Goal: Information Seeking & Learning: Learn about a topic

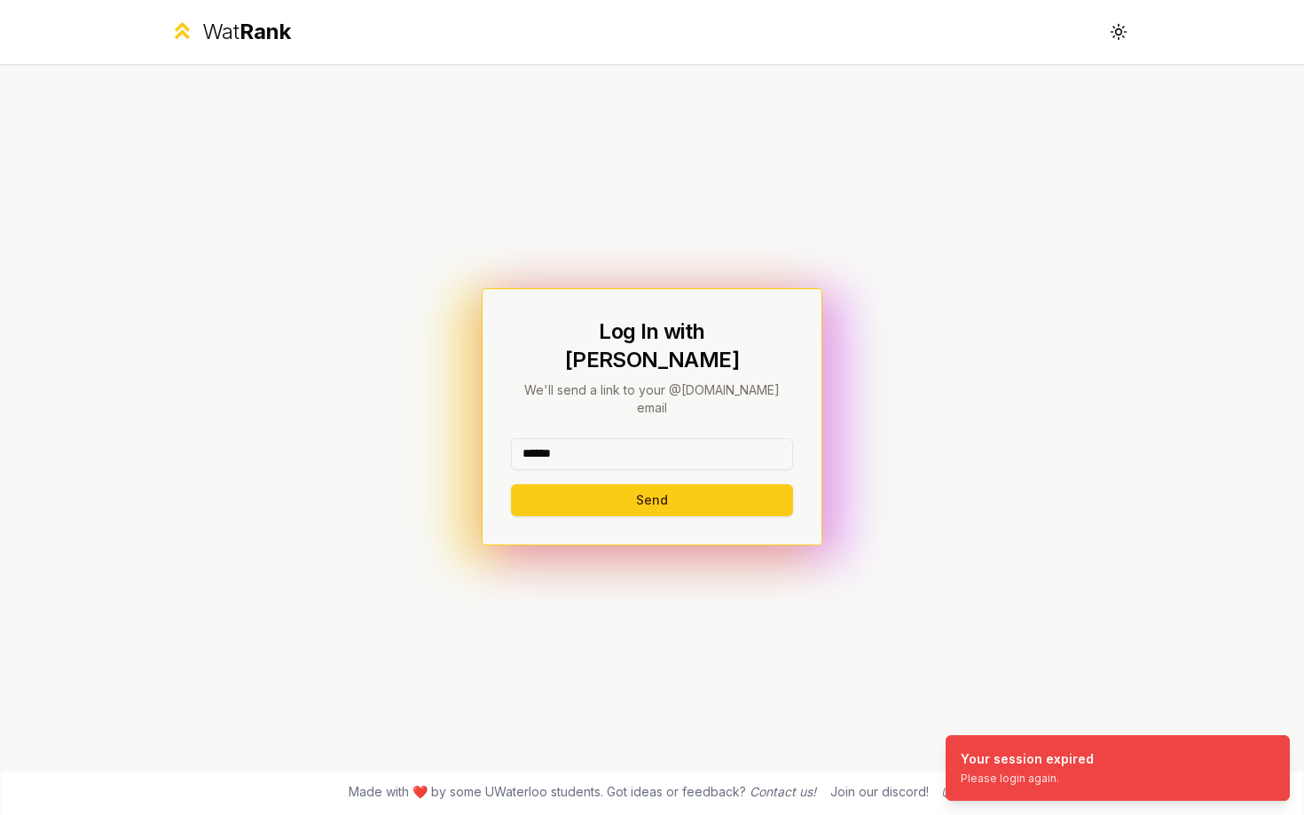
type input "******"
click at [511, 484] on button "Send" at bounding box center [652, 500] width 282 height 32
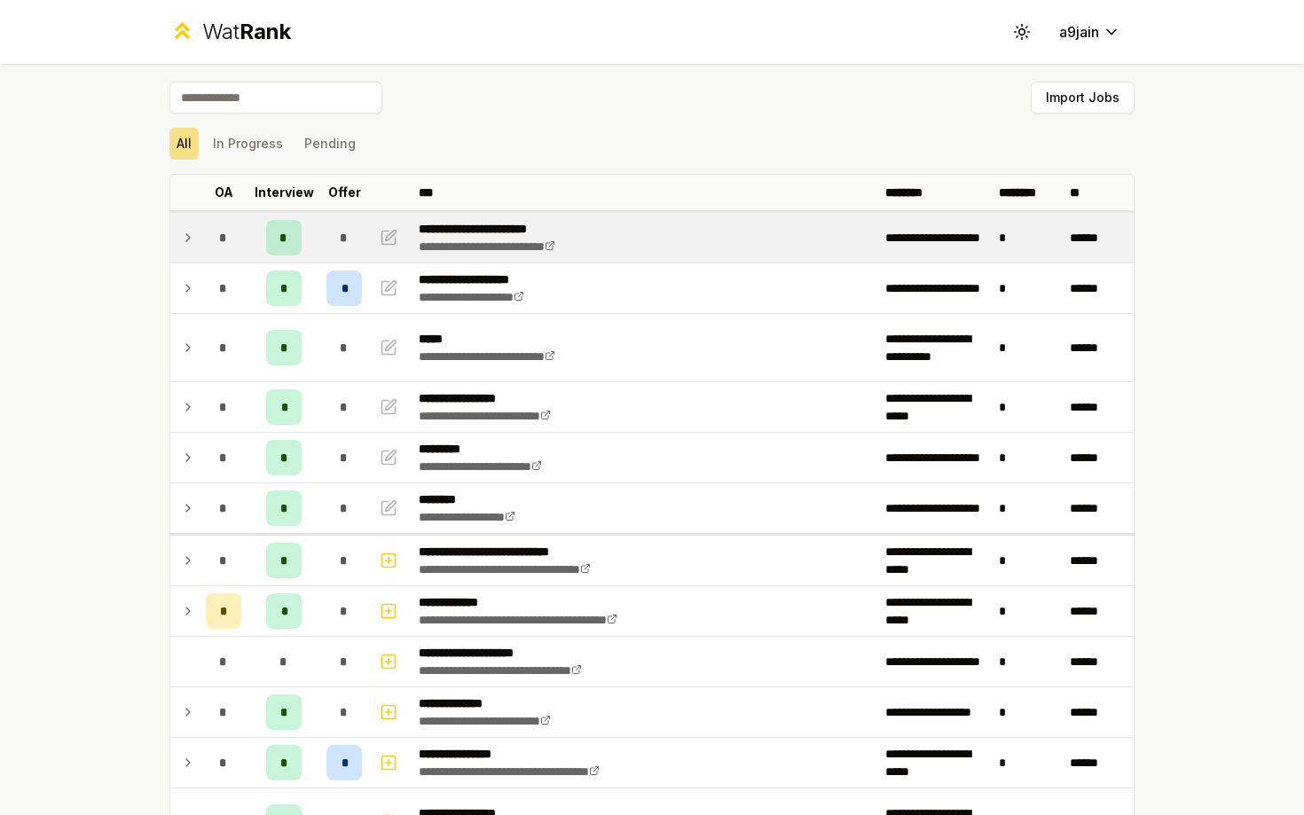
click at [196, 244] on td at bounding box center [184, 238] width 28 height 50
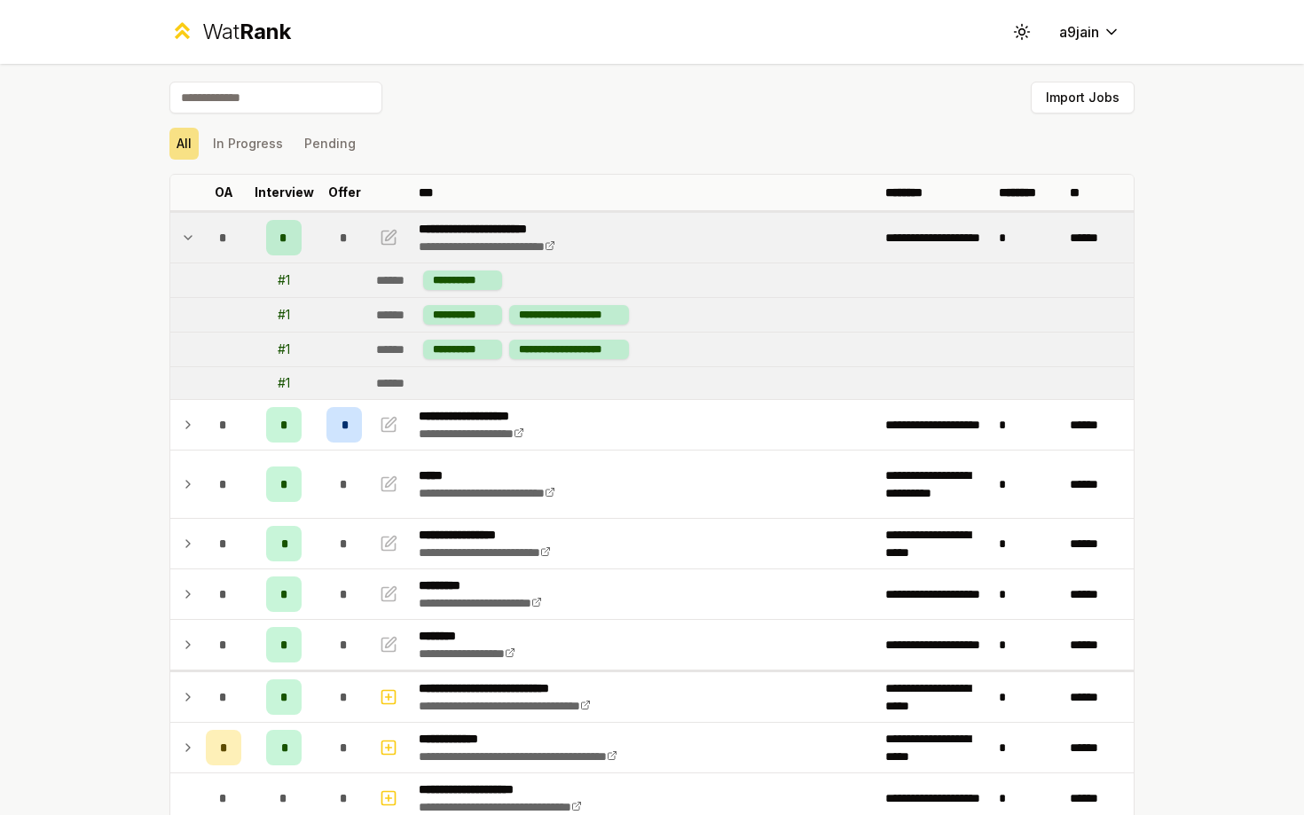
click at [196, 244] on td at bounding box center [184, 238] width 28 height 50
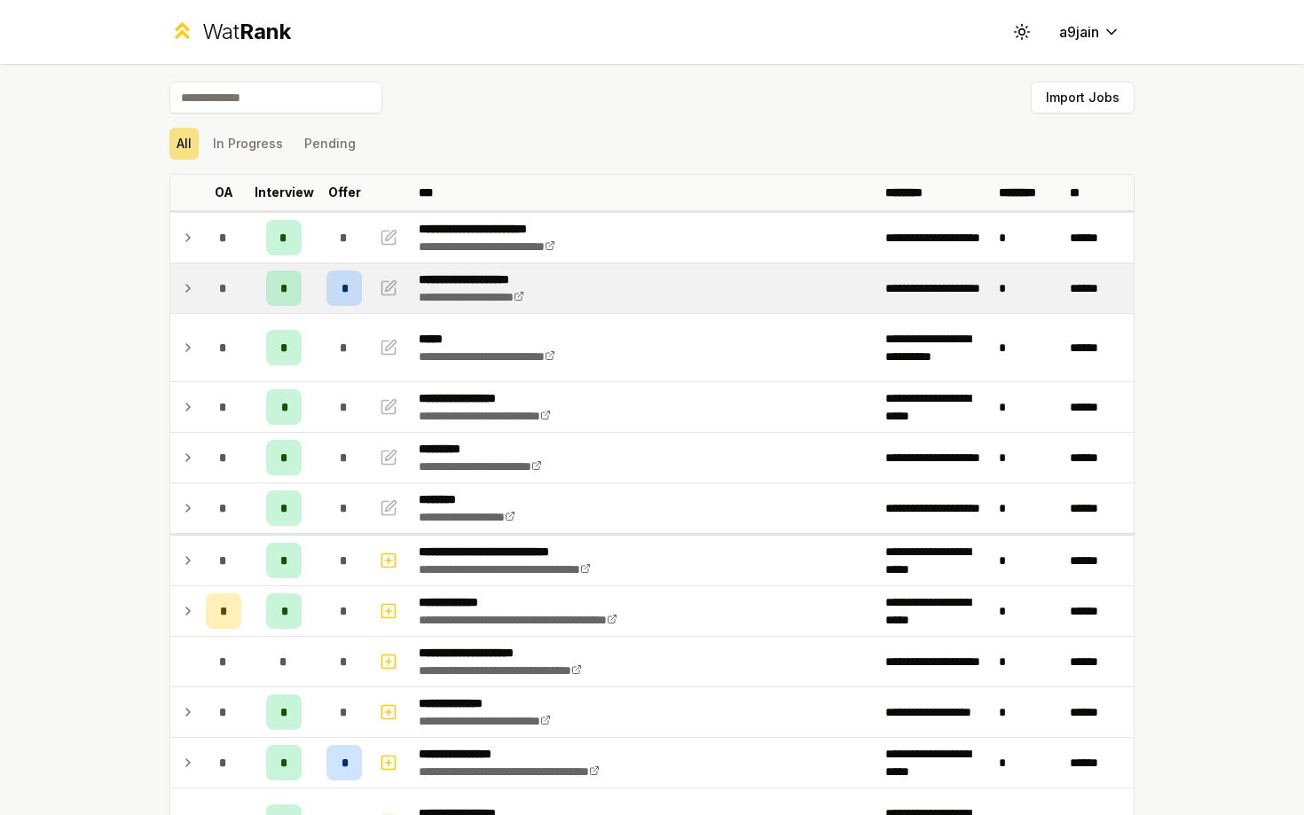
click at [206, 288] on div "*" at bounding box center [223, 287] width 35 height 35
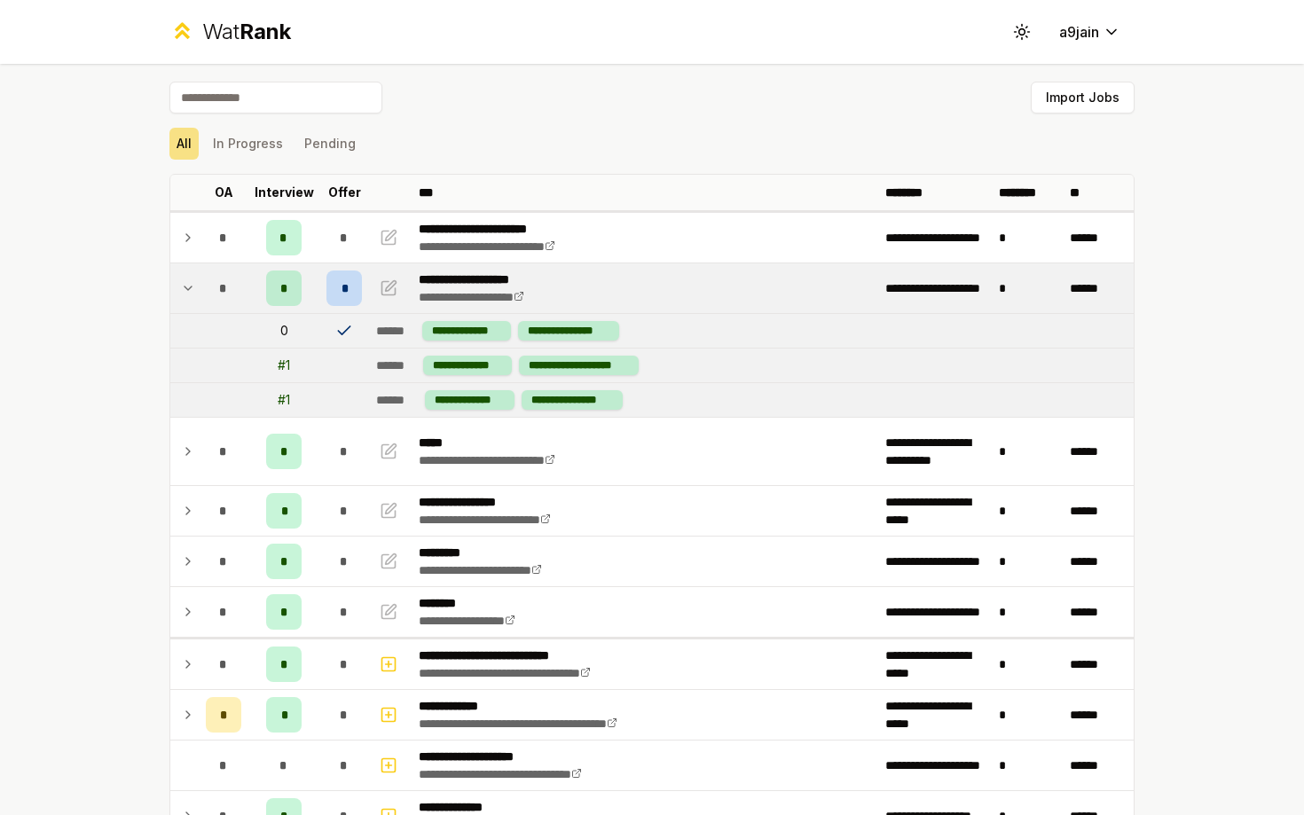
click at [206, 288] on div "*" at bounding box center [223, 287] width 35 height 35
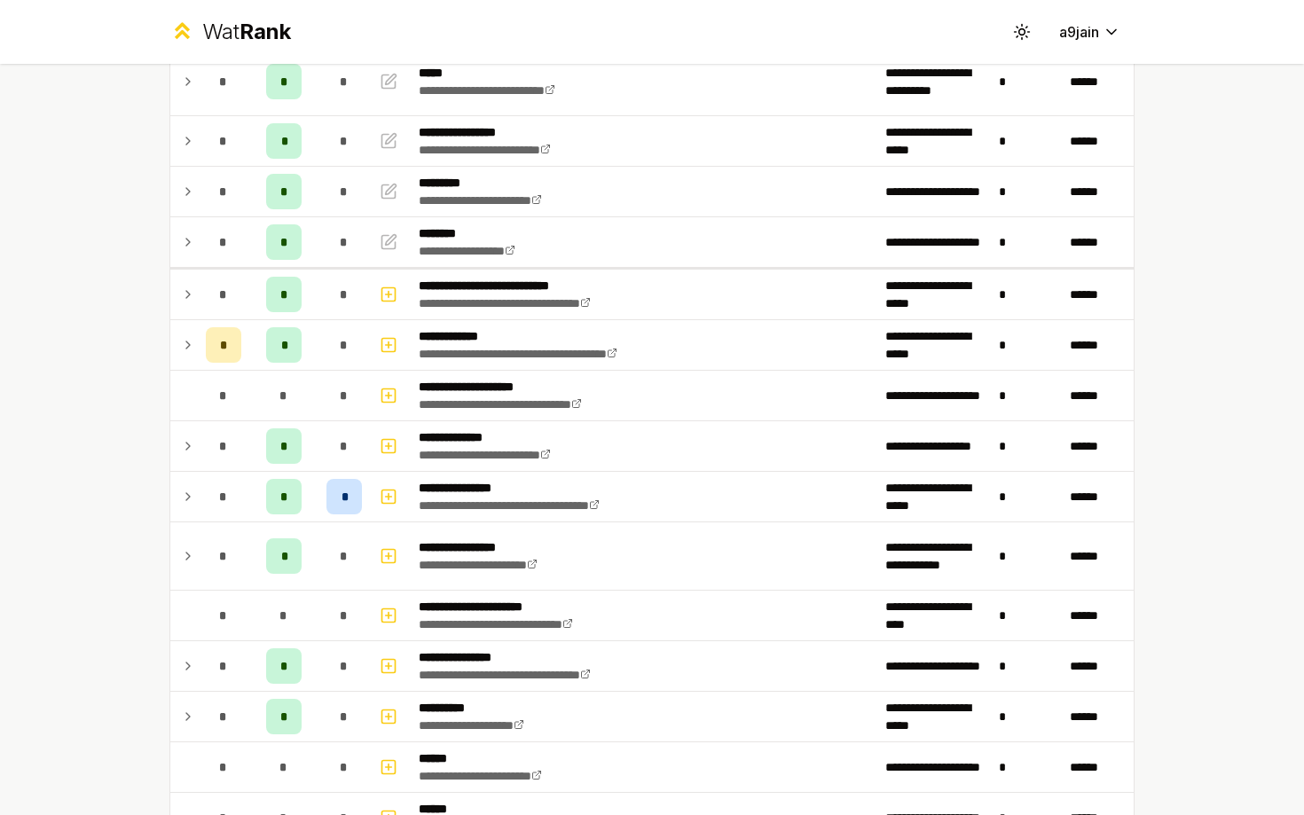
scroll to position [356, 0]
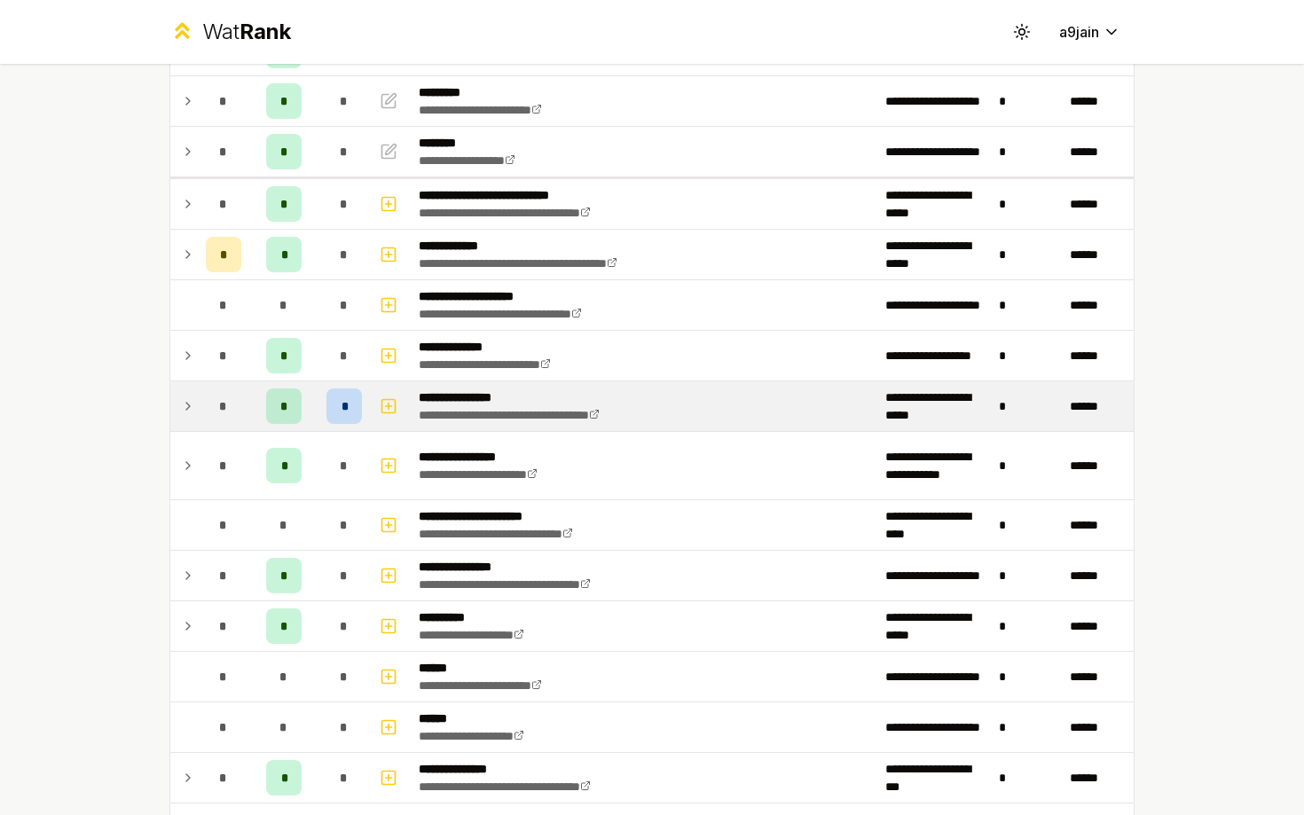
click at [186, 408] on icon at bounding box center [188, 406] width 4 height 7
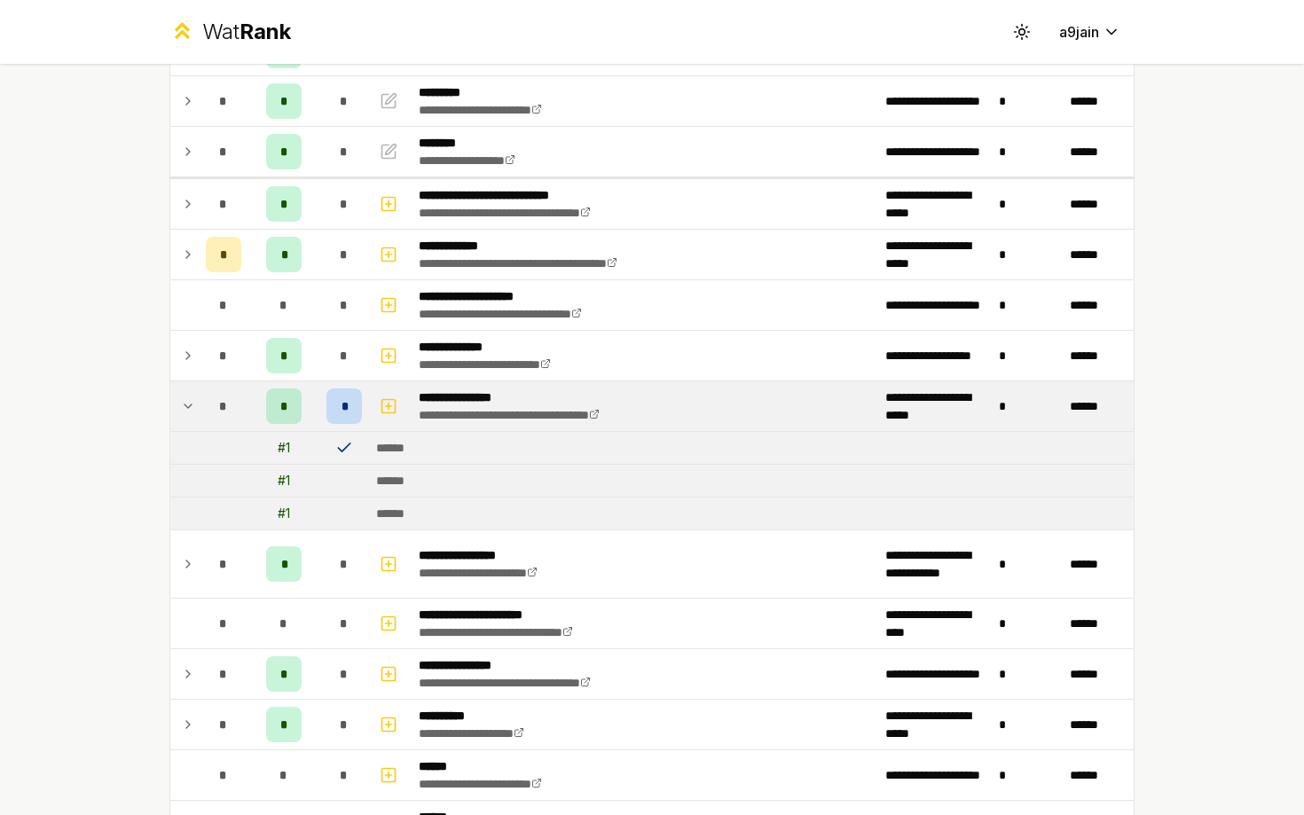
click at [186, 408] on icon at bounding box center [188, 406] width 14 height 21
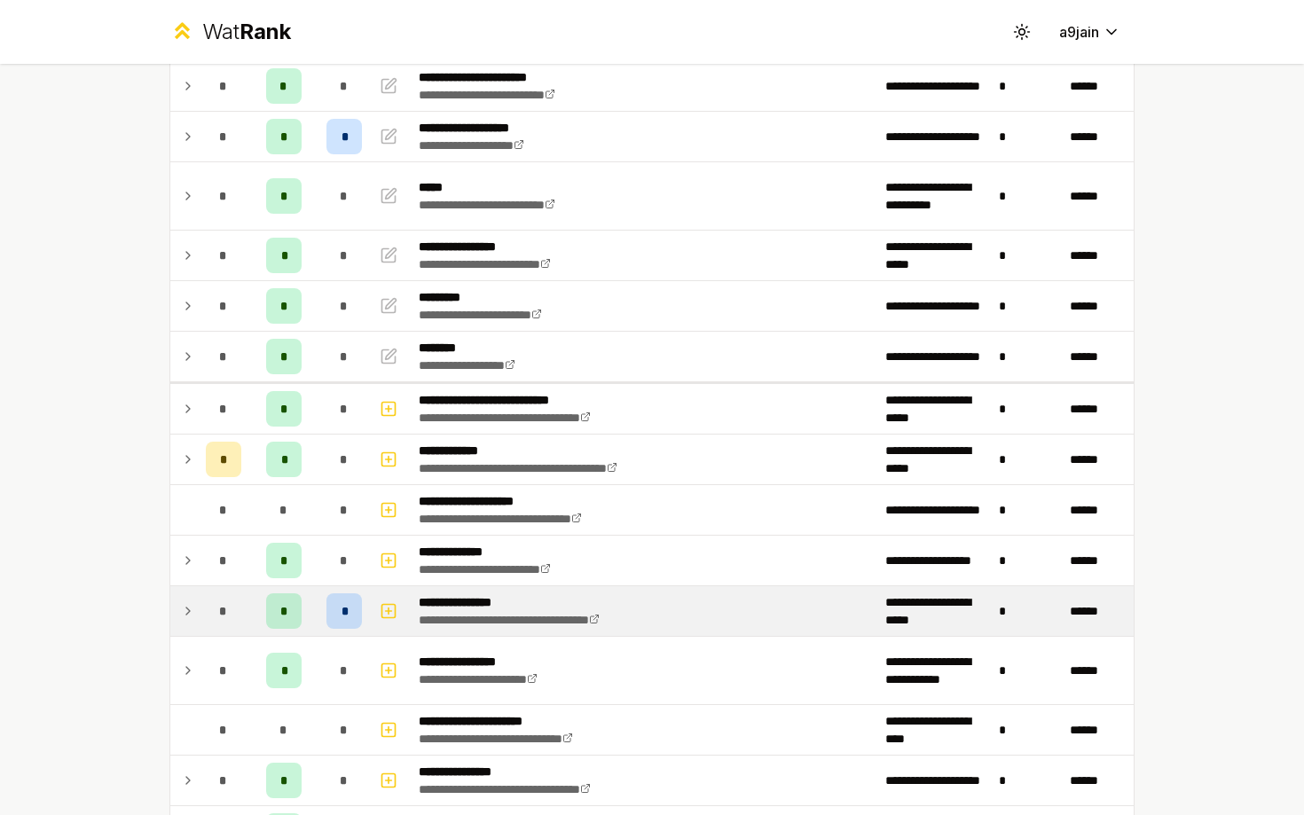
scroll to position [0, 0]
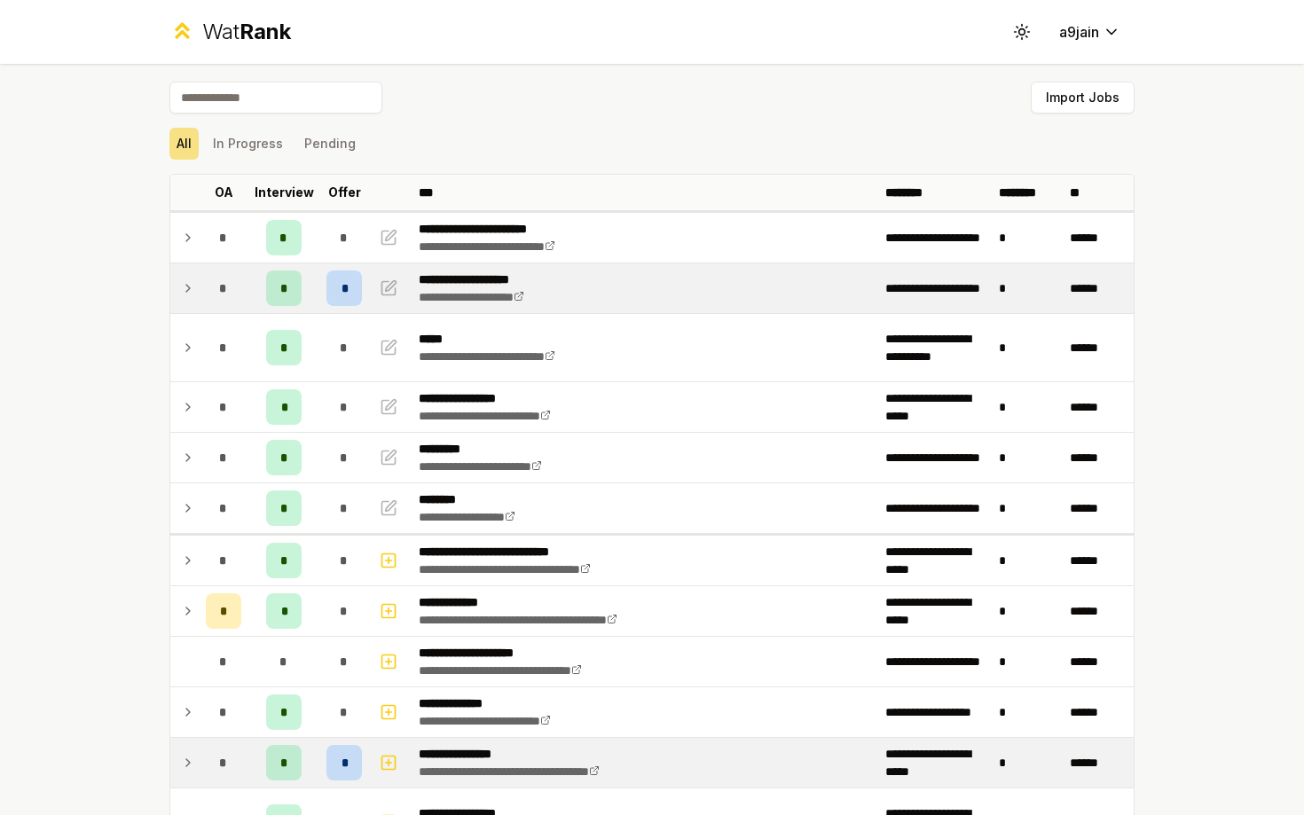
click at [186, 291] on icon at bounding box center [188, 288] width 4 height 7
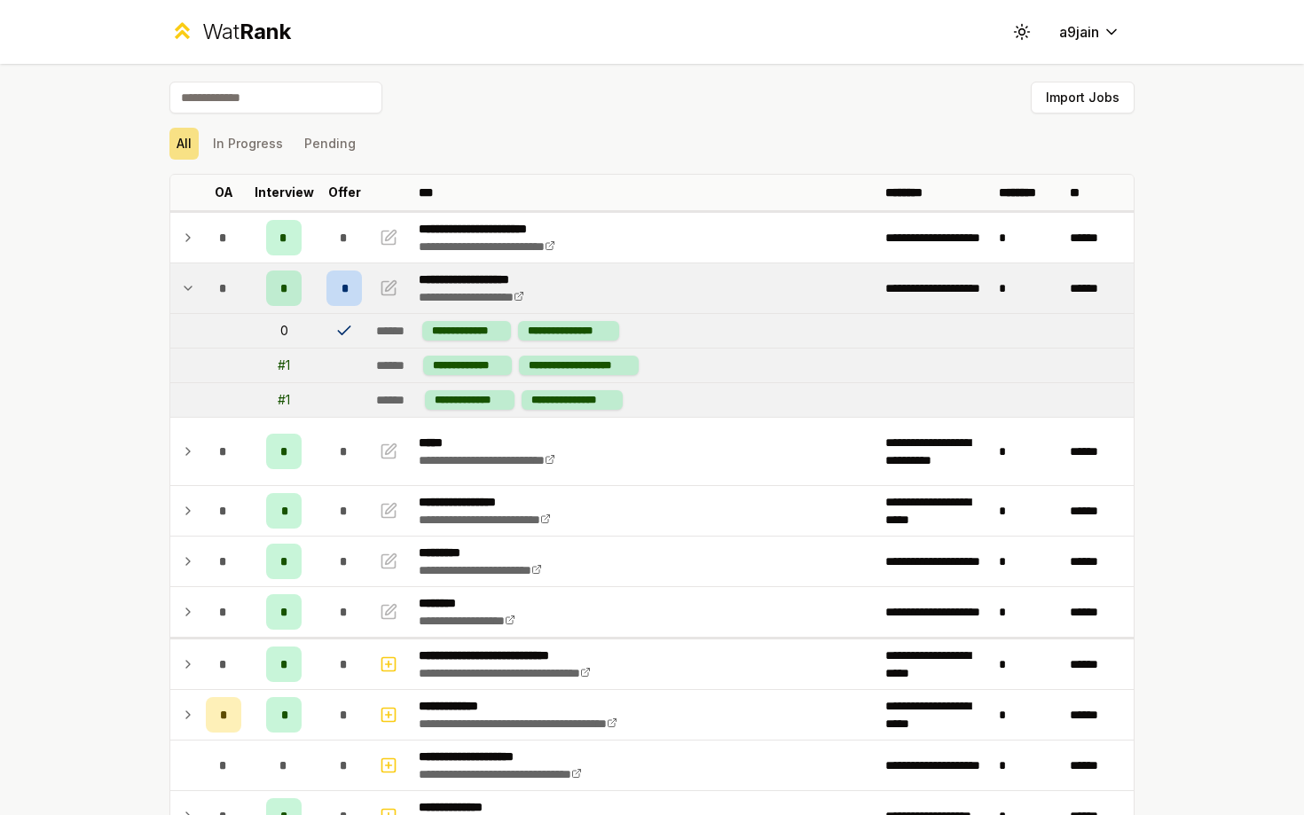
click at [186, 291] on icon at bounding box center [188, 288] width 14 height 21
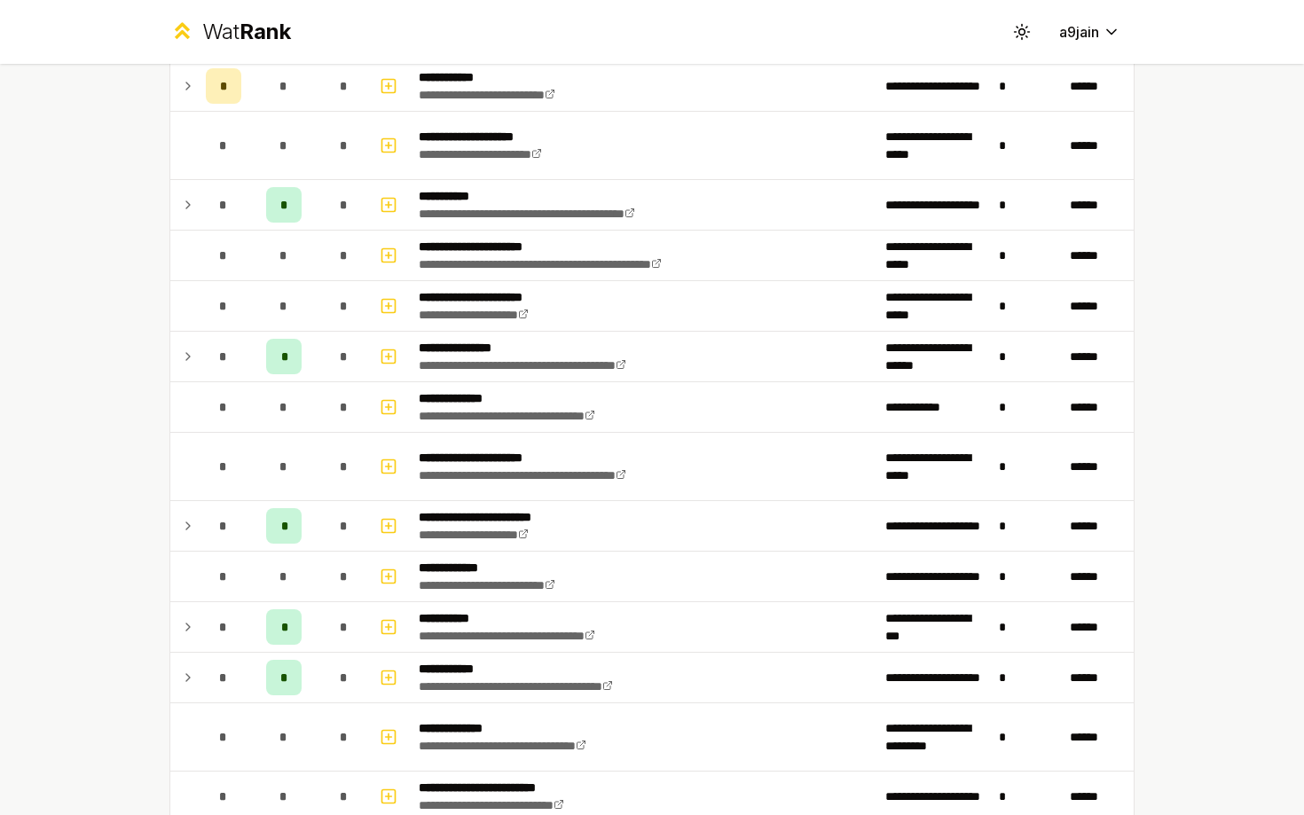
scroll to position [1996, 0]
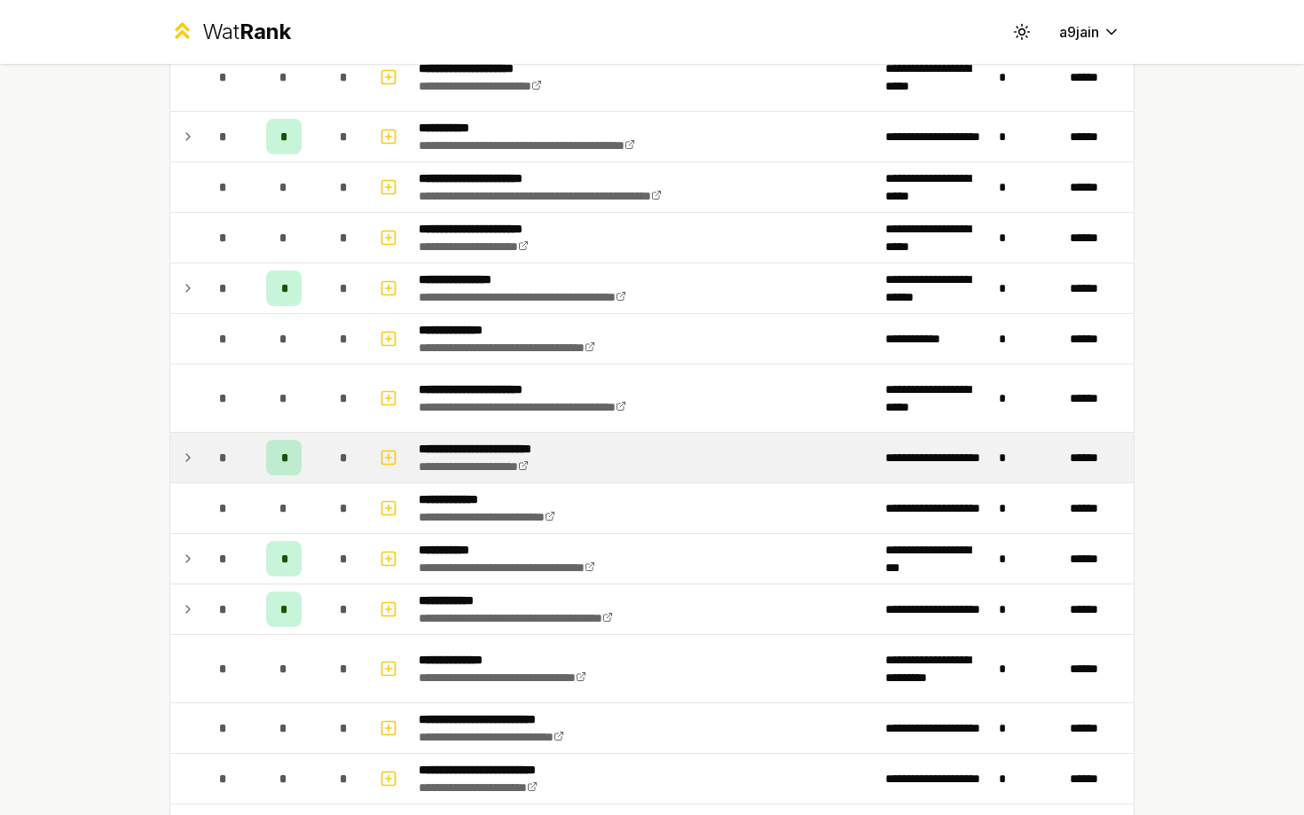
click at [178, 465] on td at bounding box center [184, 458] width 28 height 50
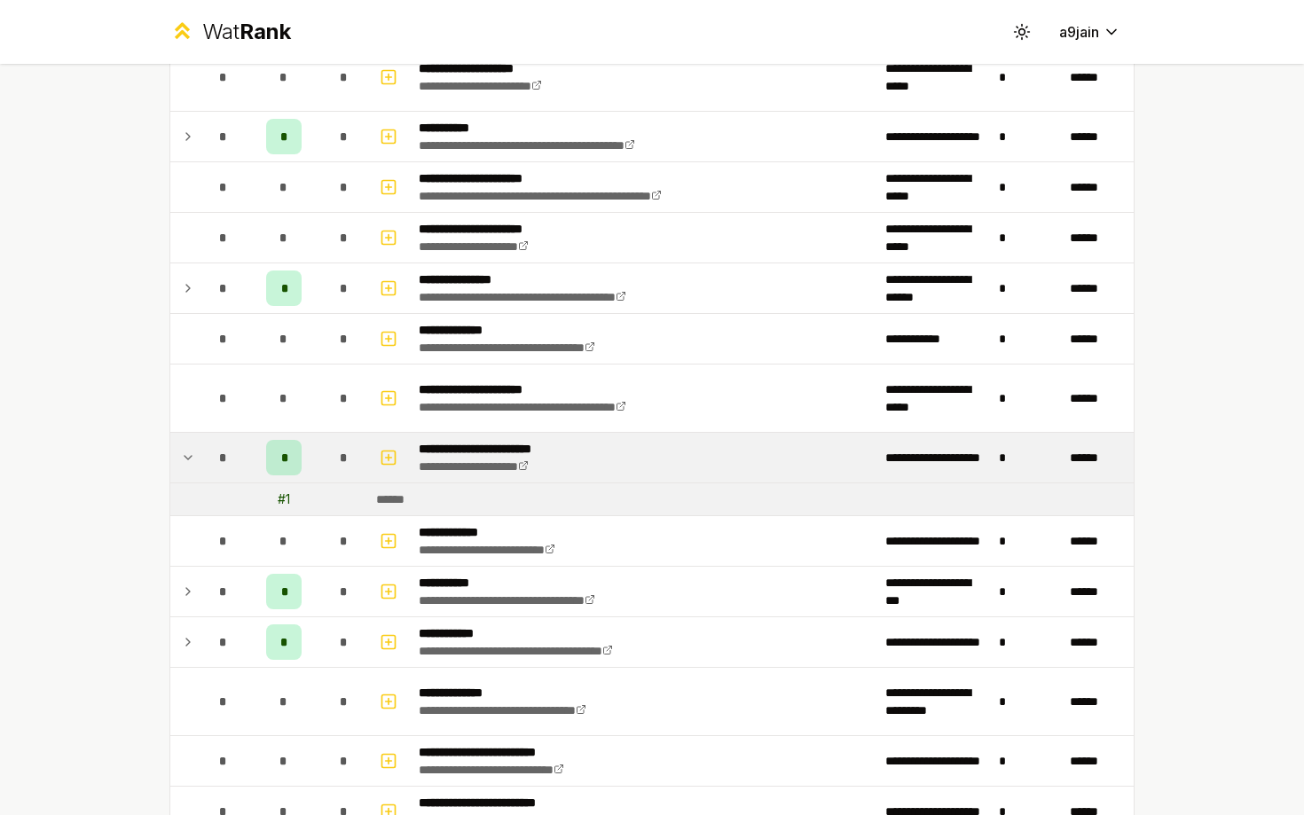
click at [178, 463] on td at bounding box center [184, 458] width 28 height 50
